Goal: Task Accomplishment & Management: Manage account settings

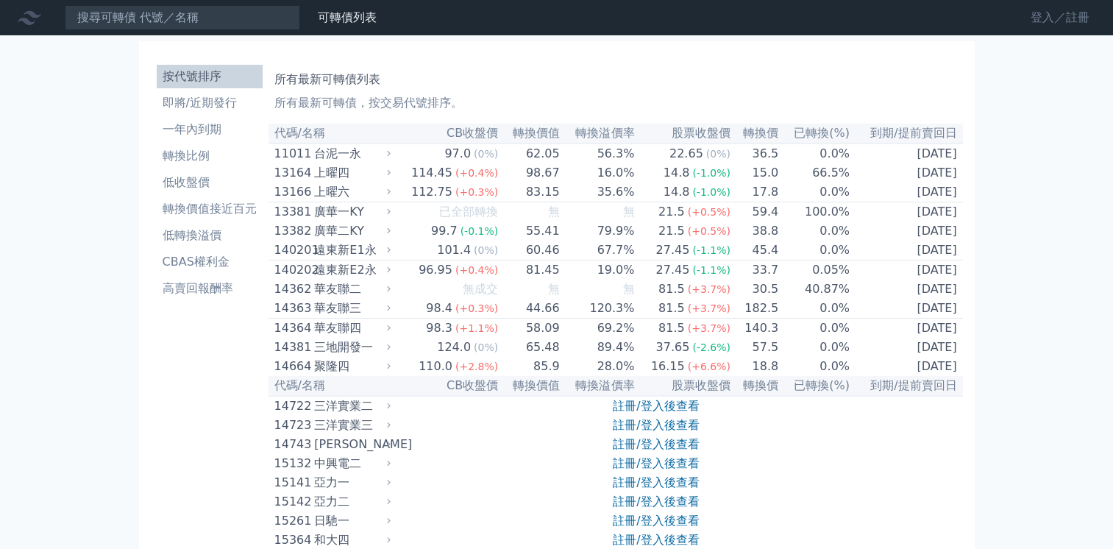
click at [1040, 18] on link "登入／註冊" at bounding box center [1060, 18] width 82 height 24
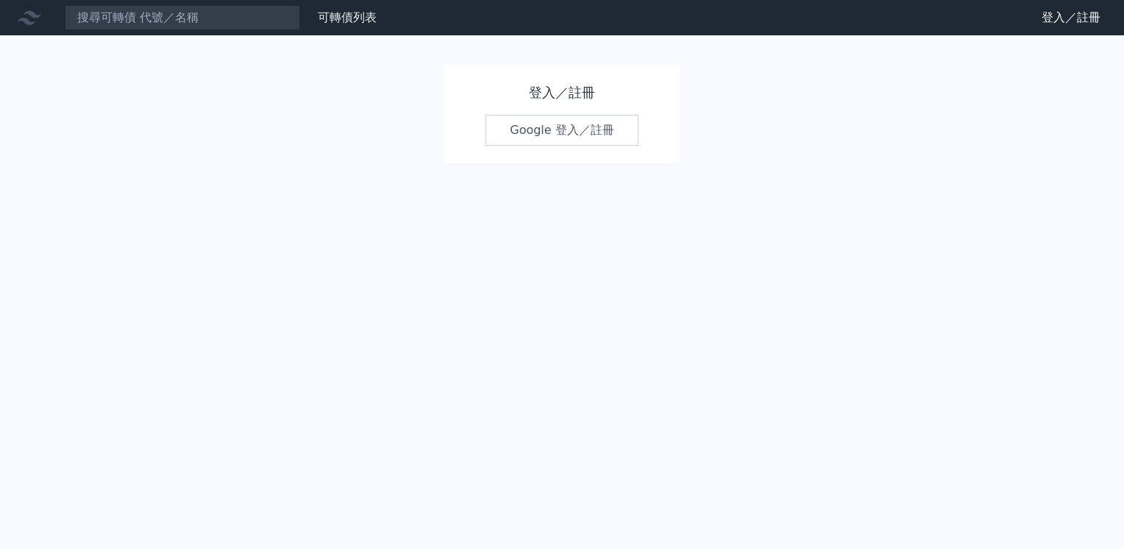
click at [553, 138] on link "Google 登入／註冊" at bounding box center [562, 130] width 153 height 31
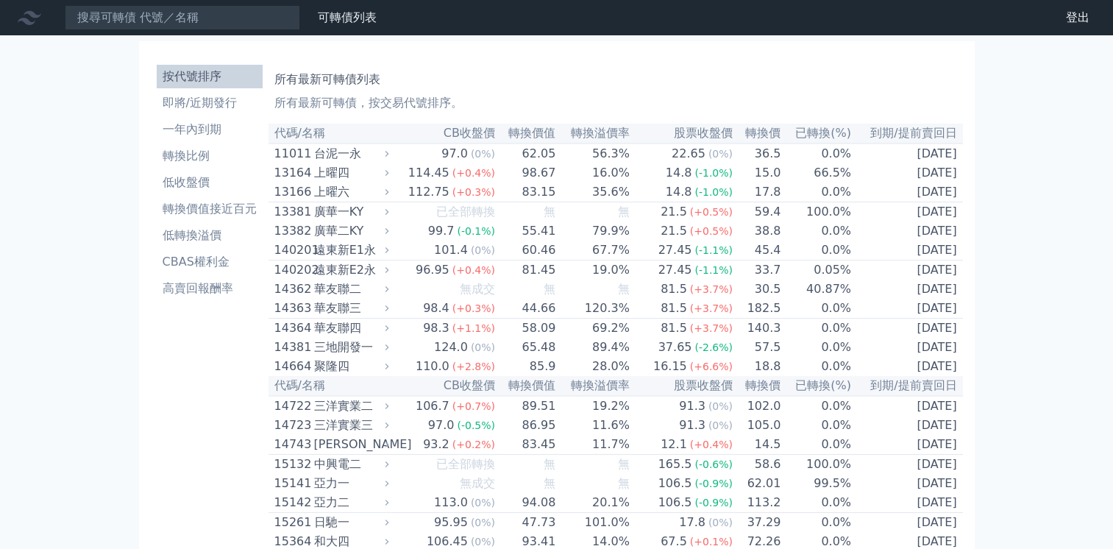
click at [286, 140] on th "代碼/名稱" at bounding box center [331, 134] width 124 height 20
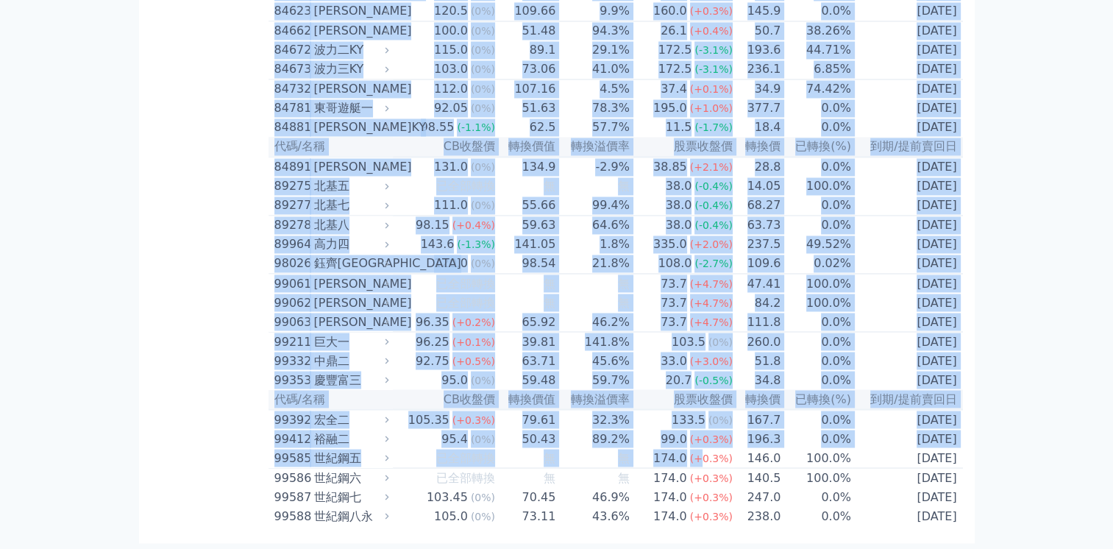
scroll to position [8680, 0]
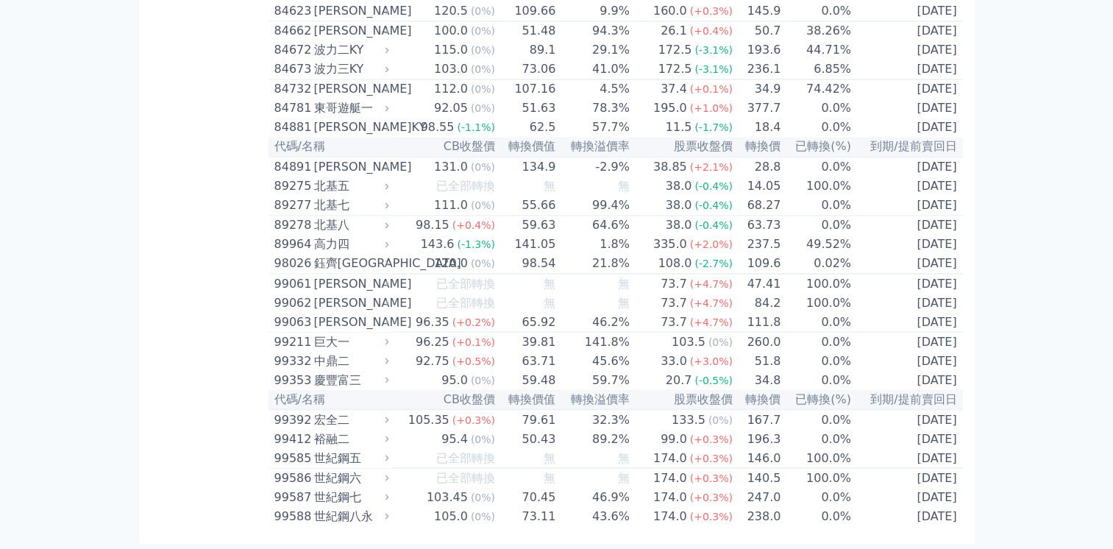
drag, startPoint x: 274, startPoint y: 135, endPoint x: 701, endPoint y: 573, distance: 611.9
copy table
